Goal: Transaction & Acquisition: Purchase product/service

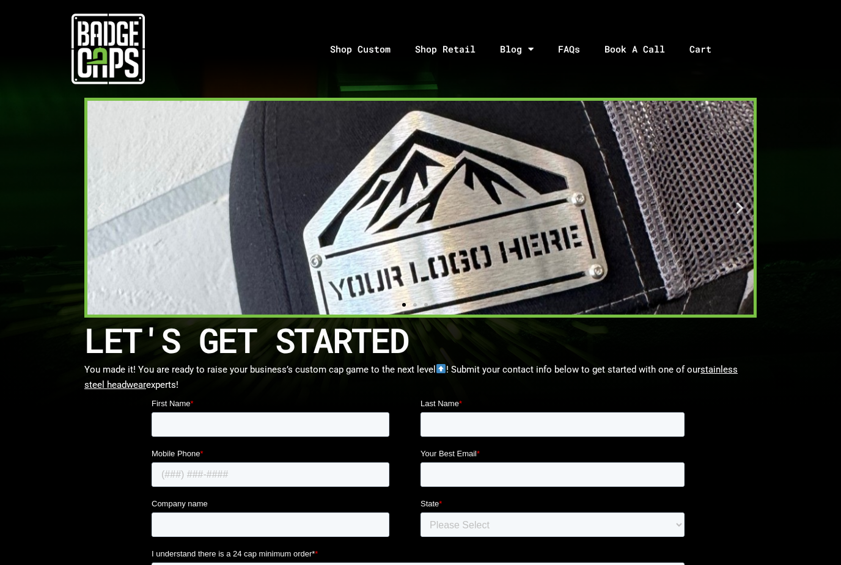
click at [674, 251] on div "1 / 4" at bounding box center [420, 208] width 666 height 214
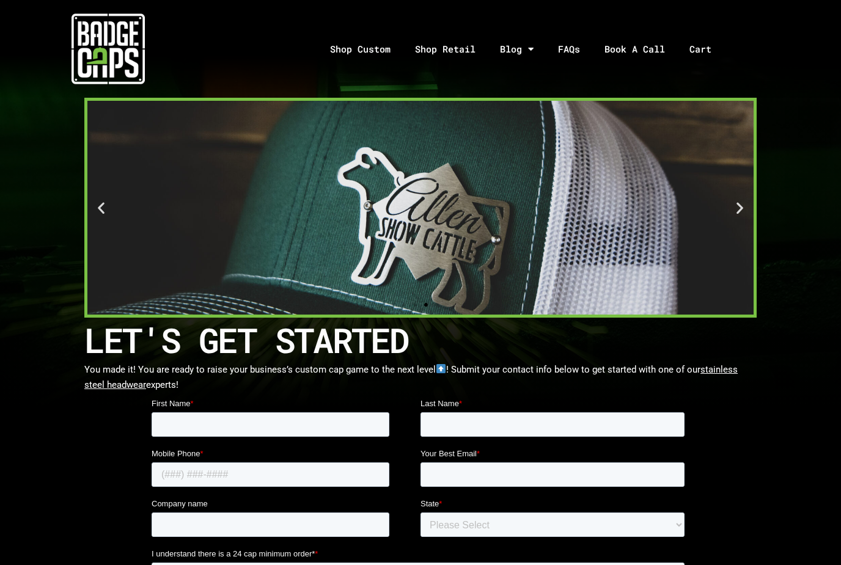
click at [453, 49] on link "Shop Retail" at bounding box center [445, 49] width 85 height 64
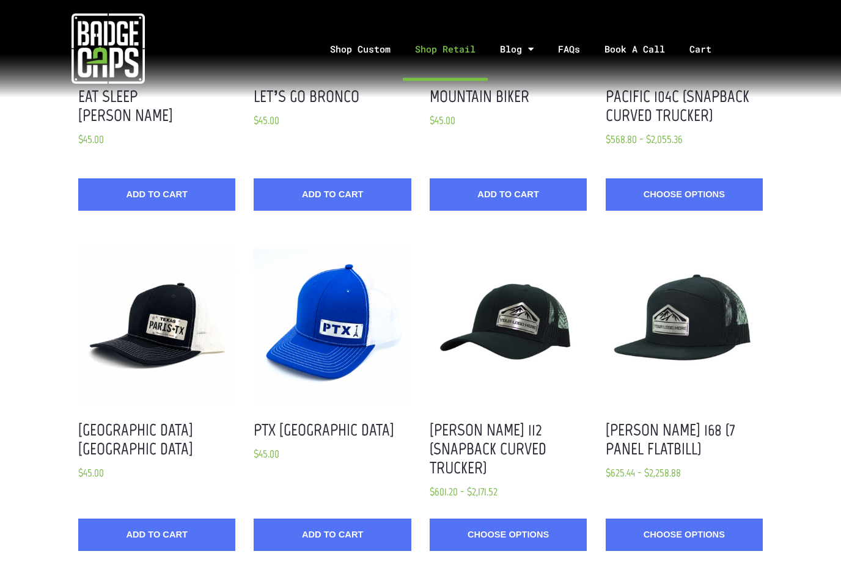
scroll to position [568, 0]
click at [353, 55] on link "Shop Custom" at bounding box center [360, 49] width 85 height 64
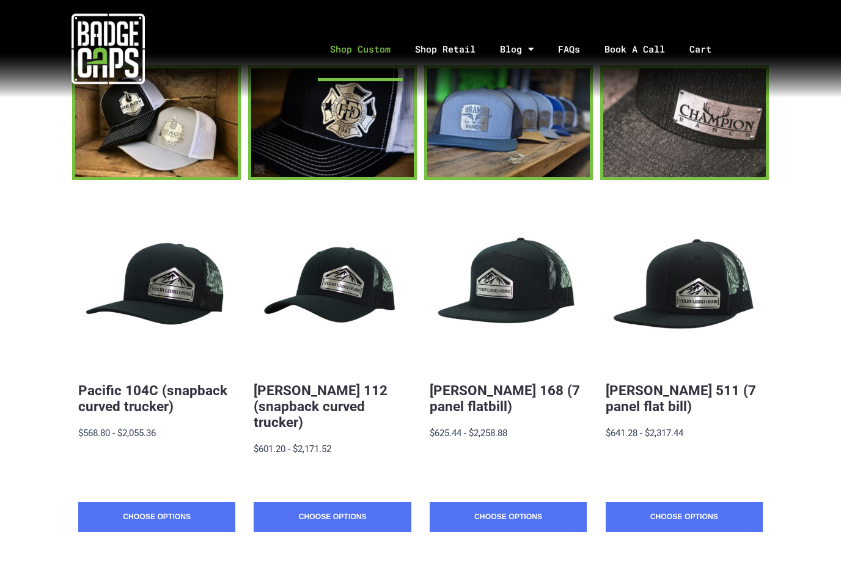
scroll to position [124, 0]
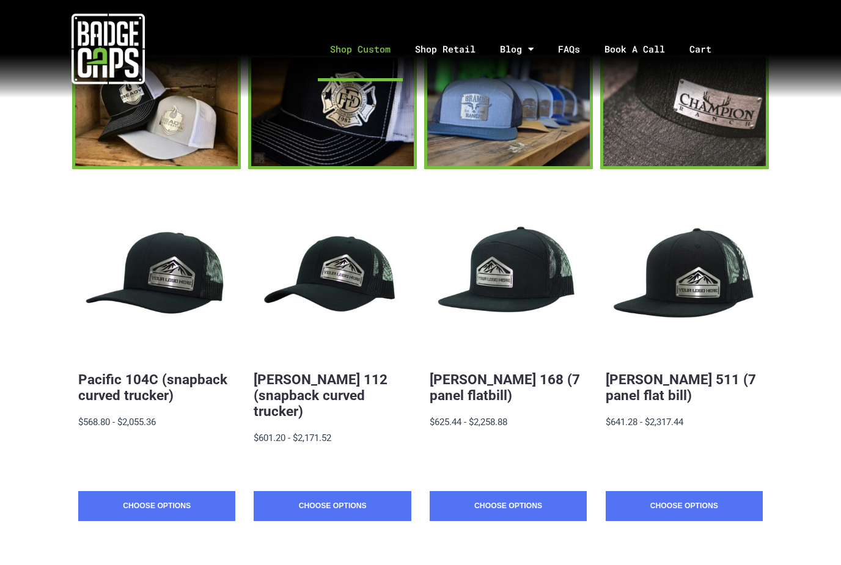
click at [137, 397] on link "Pacific 104C (snapback curved trucker)" at bounding box center [152, 388] width 149 height 32
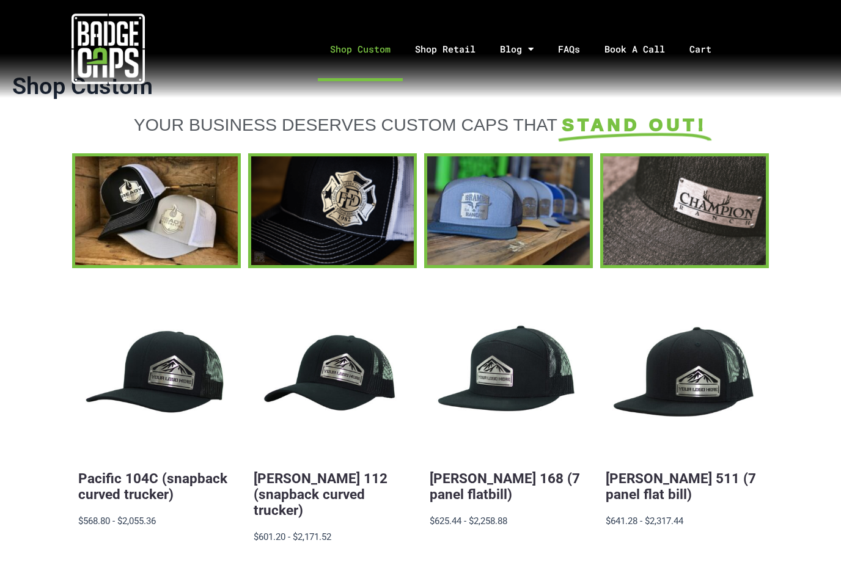
scroll to position [20, 0]
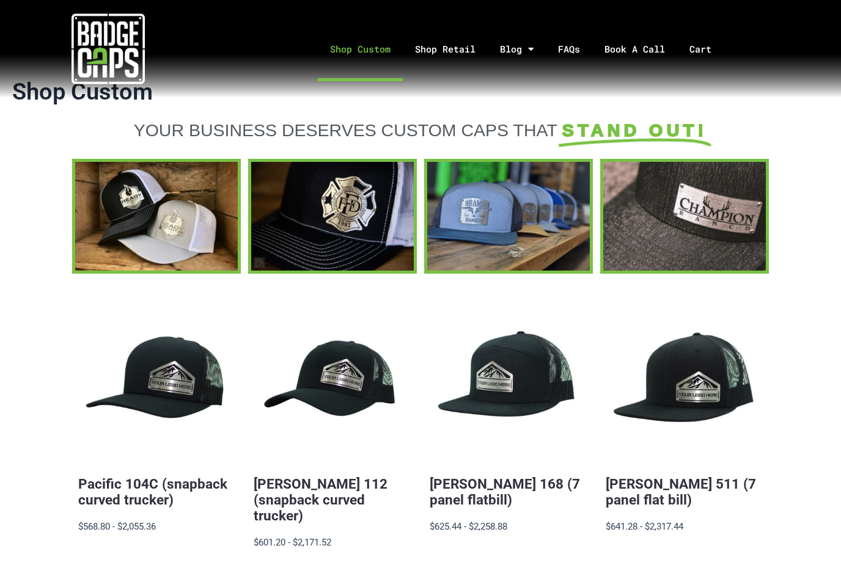
click at [356, 492] on link "Richardson 112 (snapback curved trucker)" at bounding box center [321, 500] width 134 height 48
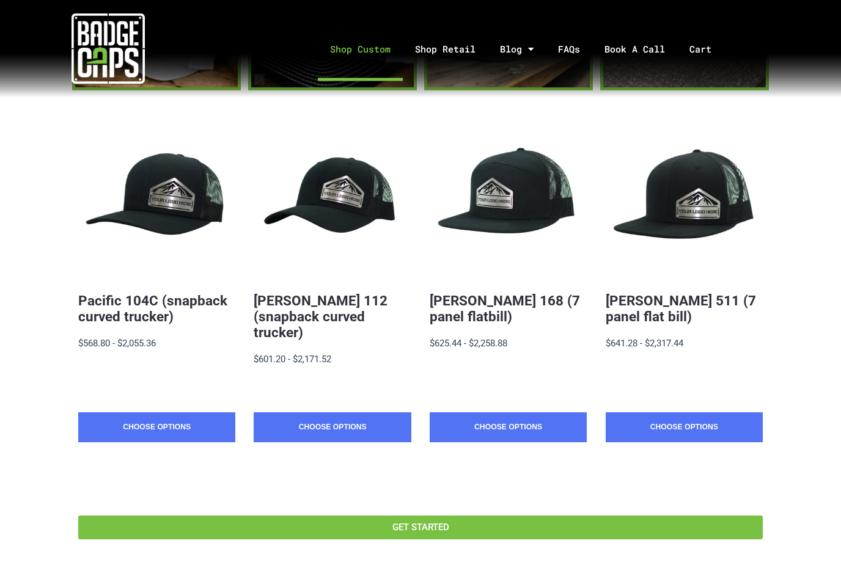
scroll to position [203, 0]
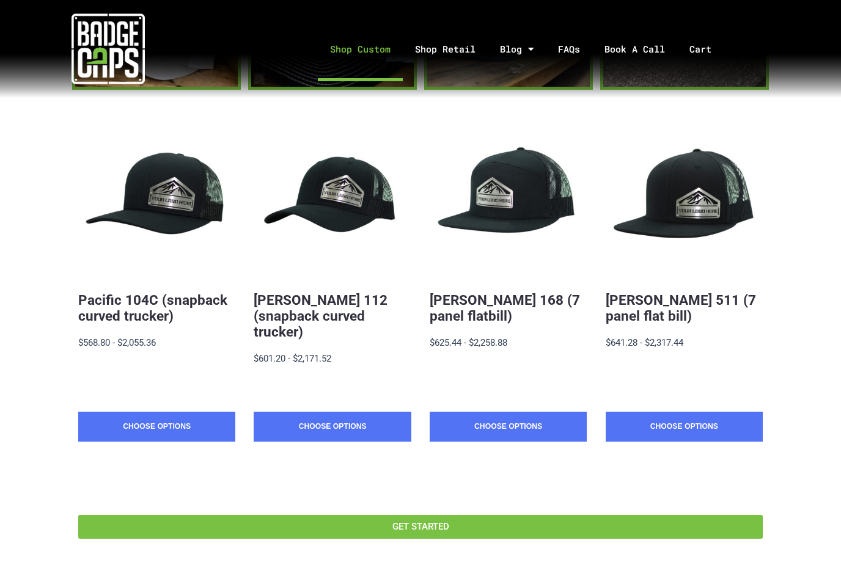
click at [509, 522] on span "GET STARTED" at bounding box center [420, 526] width 655 height 9
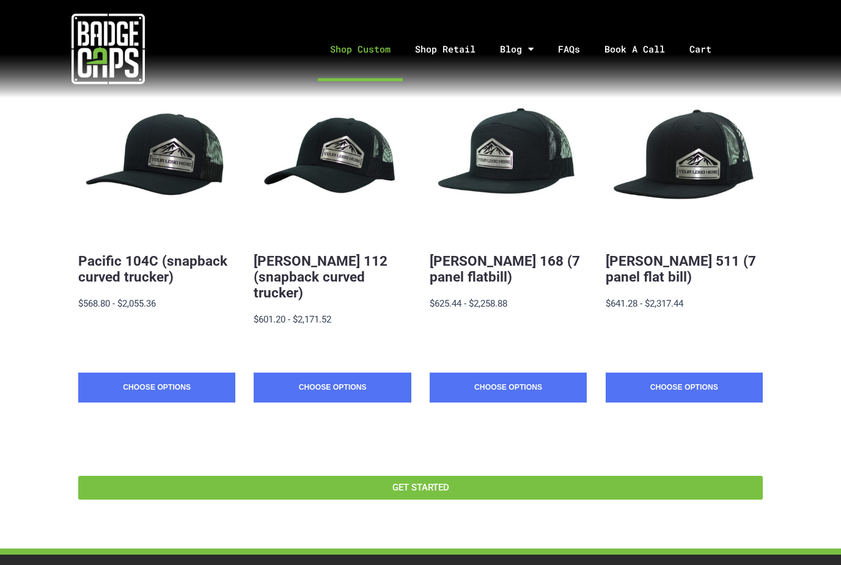
click at [152, 165] on span "Quick View" at bounding box center [157, 160] width 110 height 24
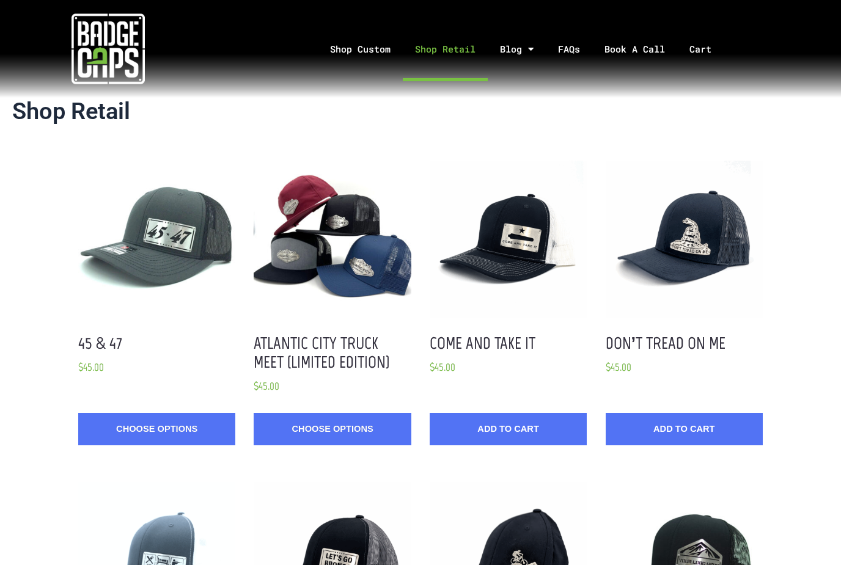
click at [359, 56] on link "Shop Custom" at bounding box center [360, 49] width 85 height 64
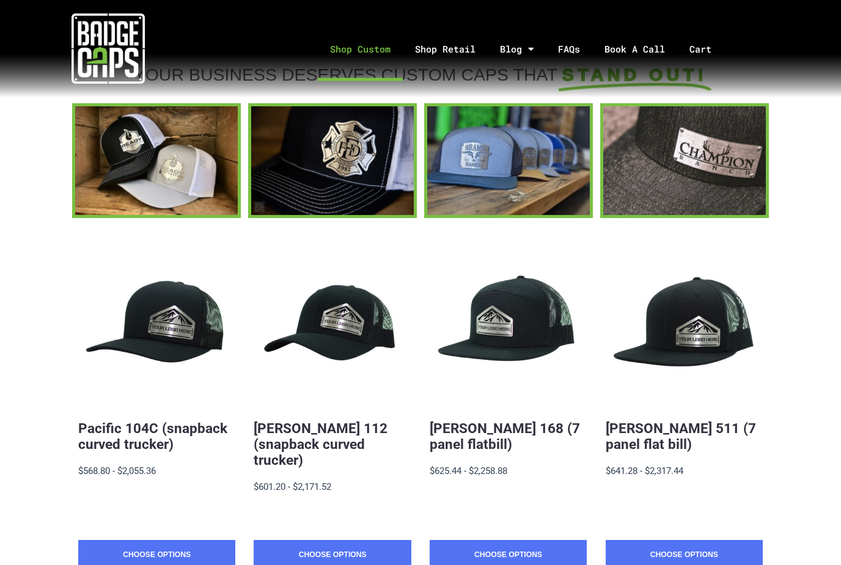
scroll to position [75, 0]
click at [112, 541] on link "Choose Options" at bounding box center [156, 555] width 157 height 31
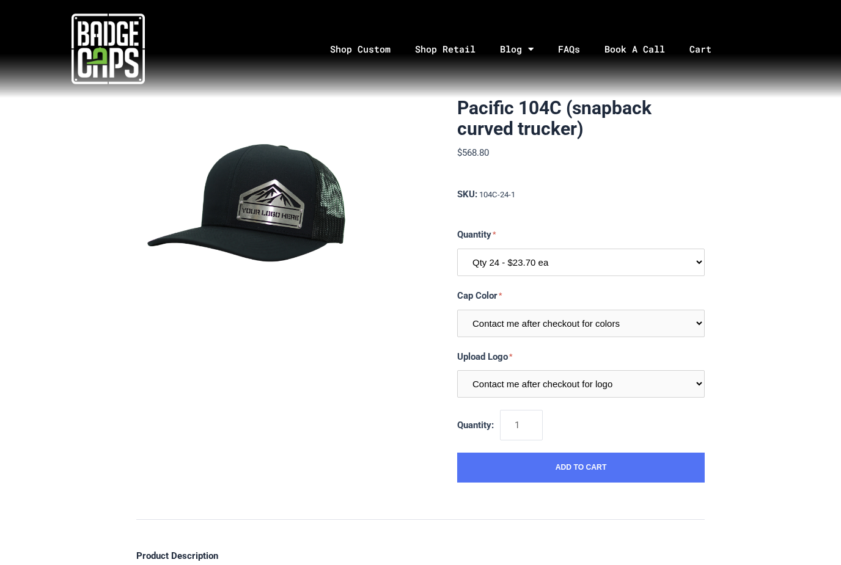
click at [703, 258] on select "Qty 24 - $23.70 ea Qty 48 - $22.94ea Qty 96 - $21.41ea" at bounding box center [580, 262] width 247 height 27
click at [698, 321] on select "Contact me after checkout for colors" at bounding box center [580, 323] width 247 height 27
click at [696, 385] on select "Contact me after checkout for logo" at bounding box center [580, 383] width 247 height 27
click at [620, 460] on button "Add to Cart" at bounding box center [580, 468] width 247 height 31
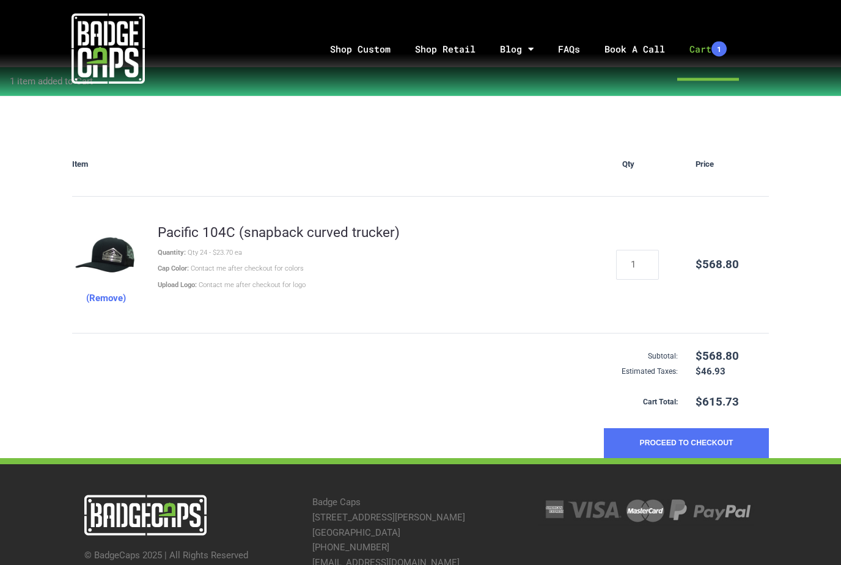
scroll to position [114, 0]
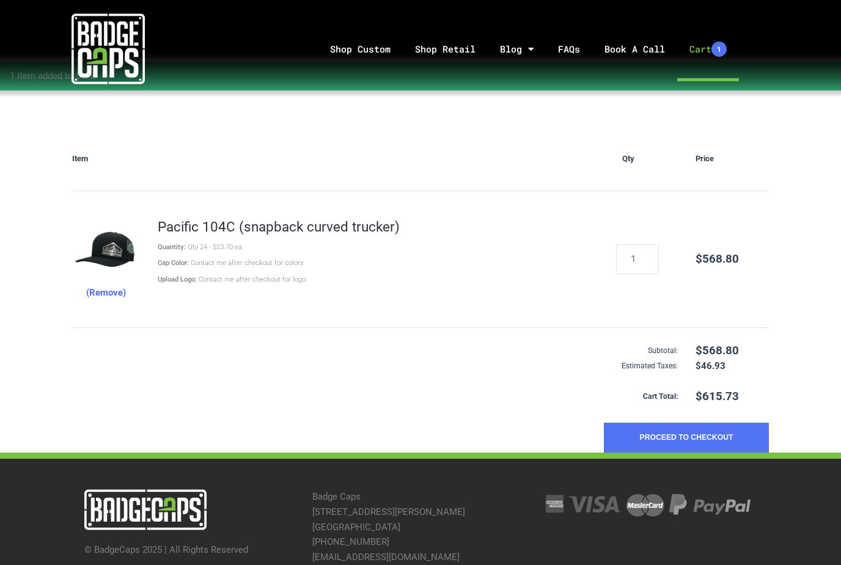
click at [677, 437] on button "Proceed to Checkout" at bounding box center [686, 438] width 165 height 31
